Goal: Use online tool/utility: Utilize a website feature to perform a specific function

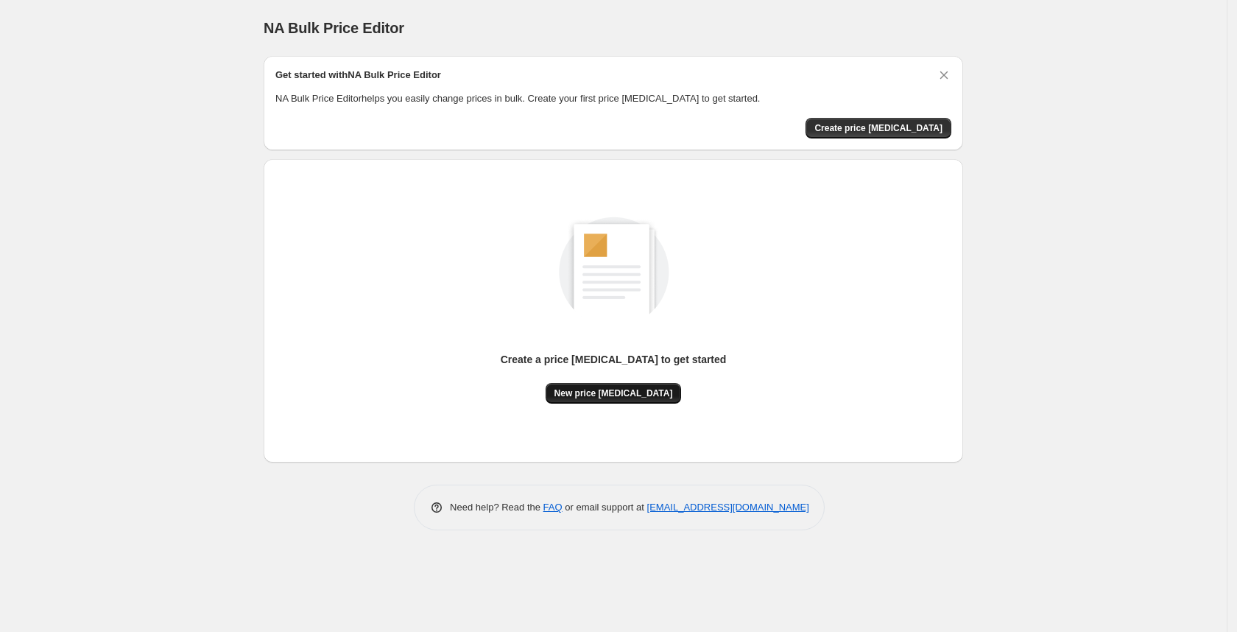
click at [631, 395] on span "New price [MEDICAL_DATA]" at bounding box center [613, 393] width 119 height 12
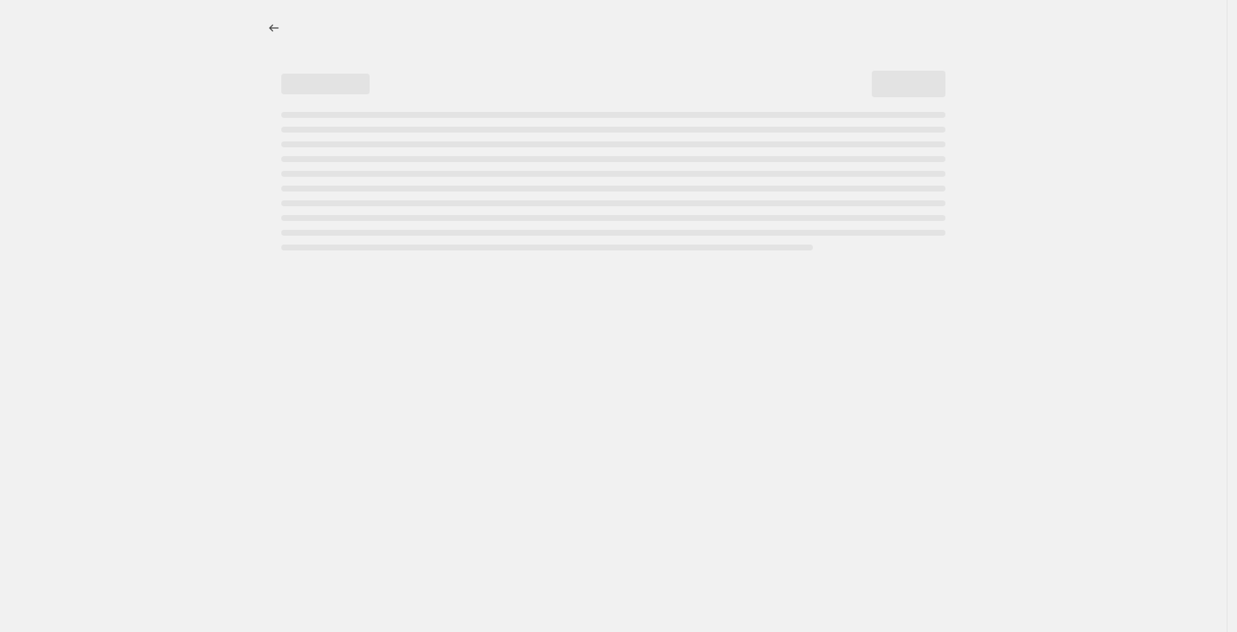
select select "percentage"
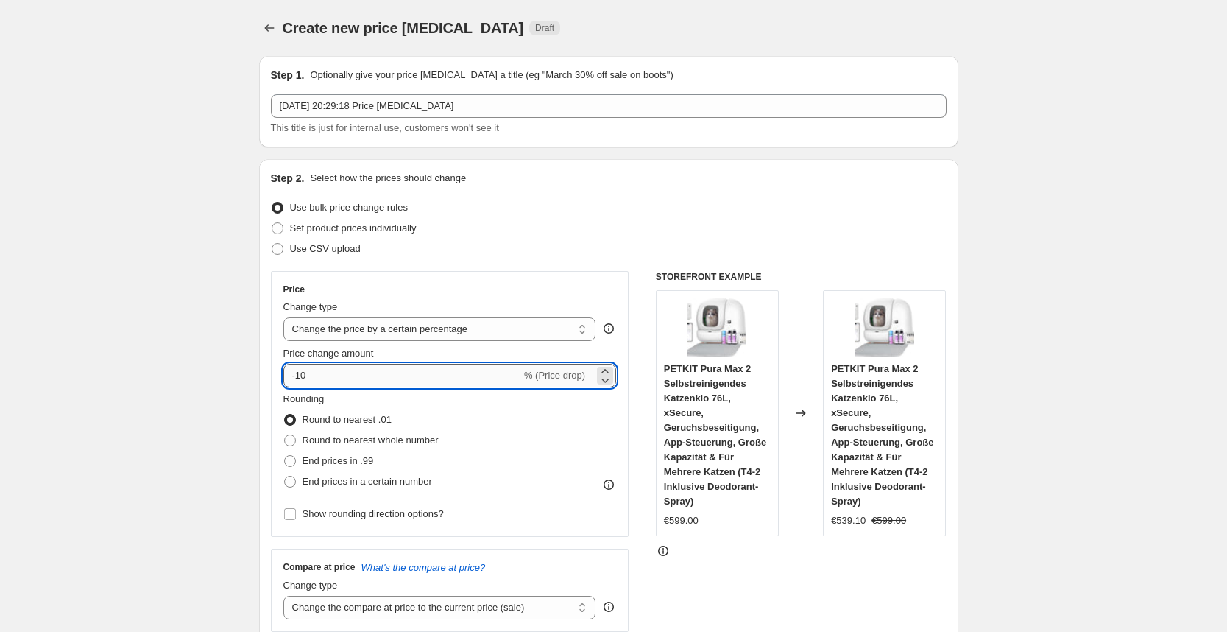
click at [422, 369] on input "-10" at bounding box center [402, 376] width 238 height 24
type input "-1"
type input "-30"
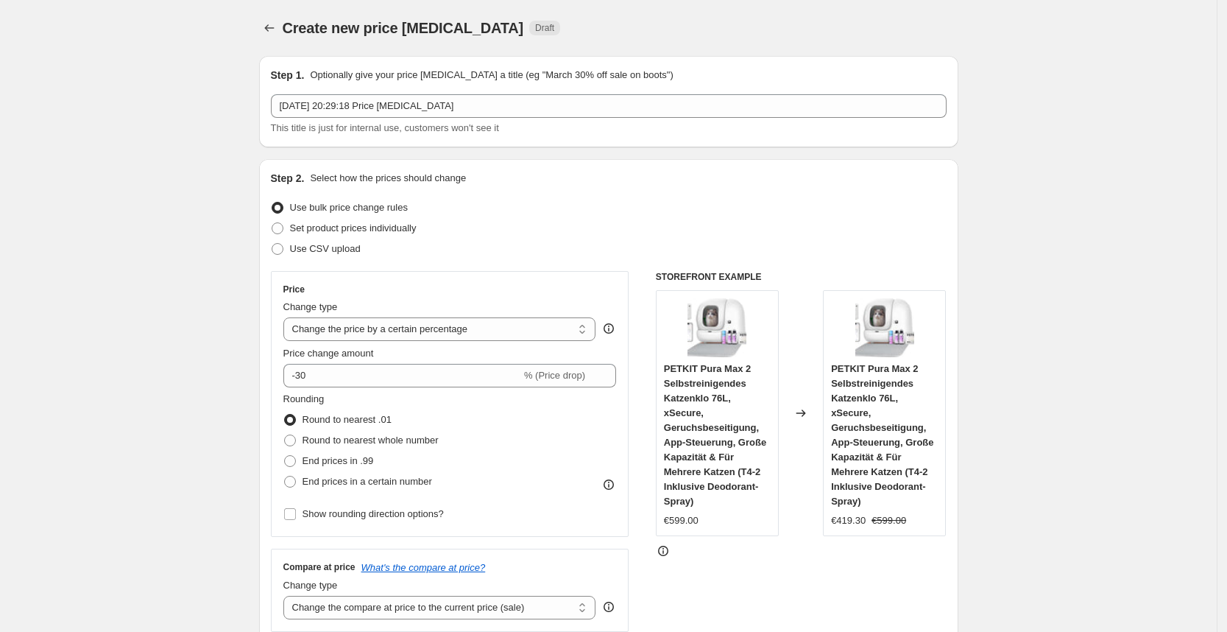
click at [697, 185] on div "Step 2. Select how the prices should change" at bounding box center [609, 178] width 676 height 15
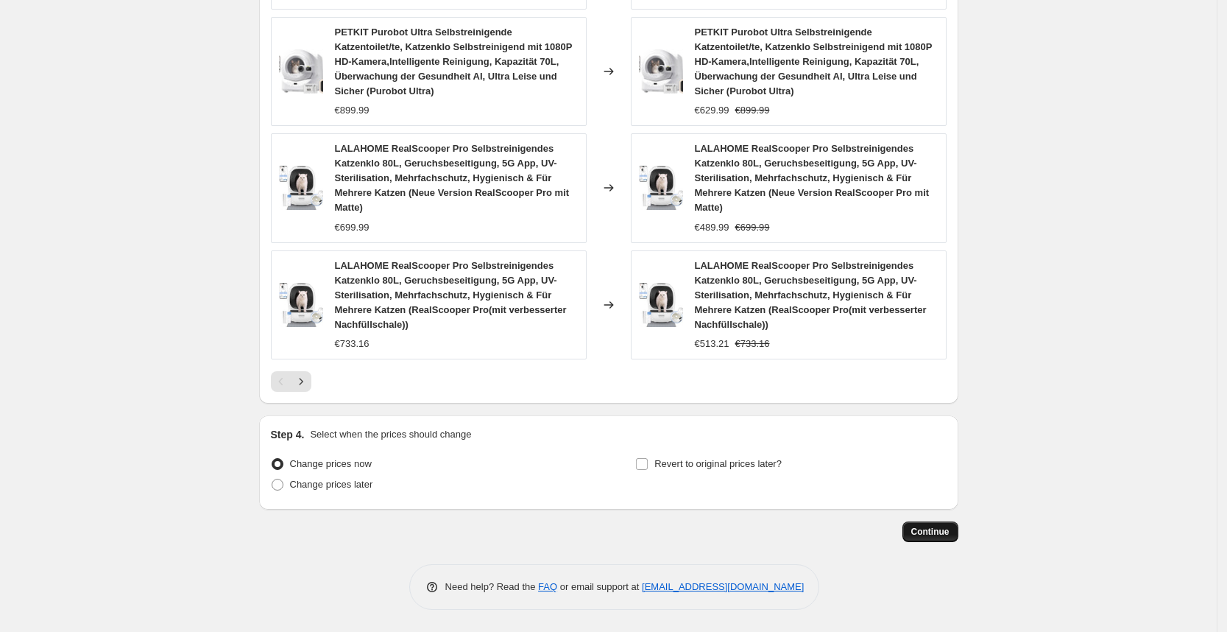
click at [939, 521] on button "Continue" at bounding box center [931, 531] width 56 height 21
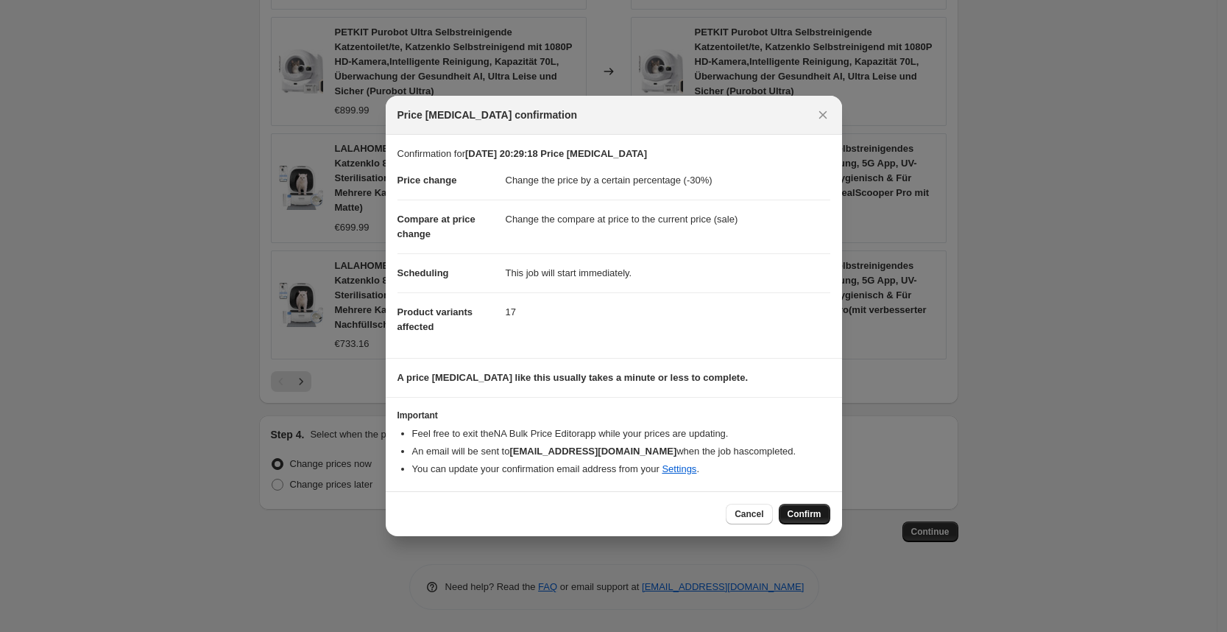
click at [801, 504] on button "Confirm" at bounding box center [805, 514] width 52 height 21
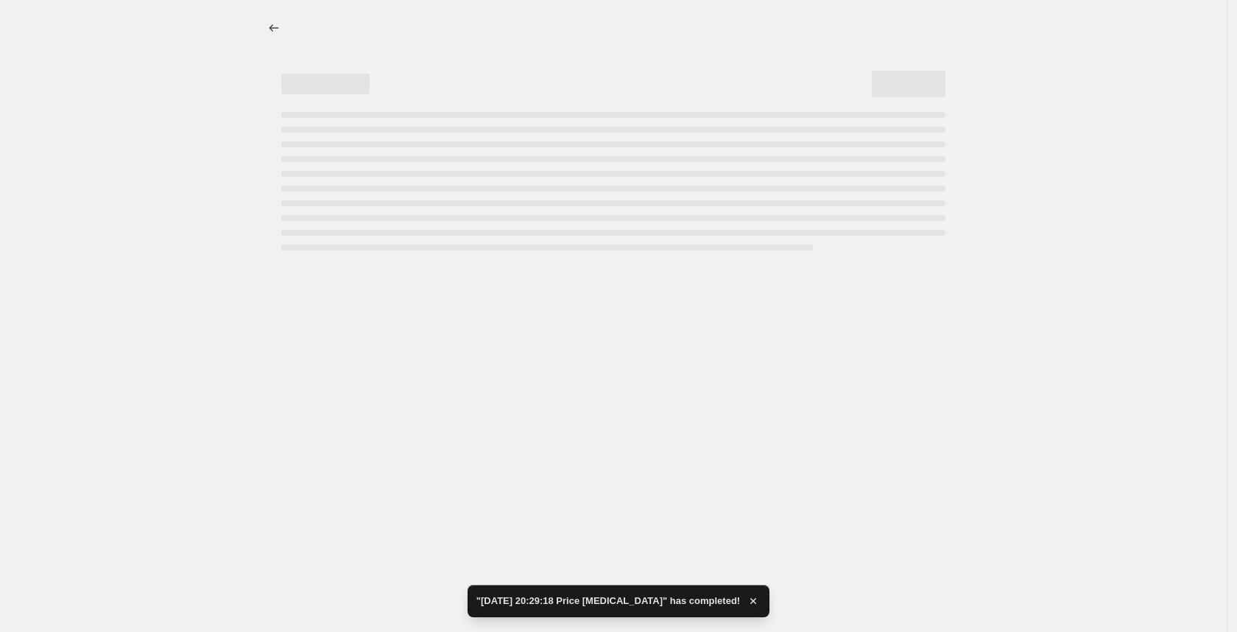
select select "percentage"
